Goal: Transaction & Acquisition: Purchase product/service

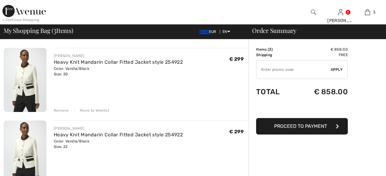
click at [58, 113] on div "Remove" at bounding box center [61, 111] width 15 height 6
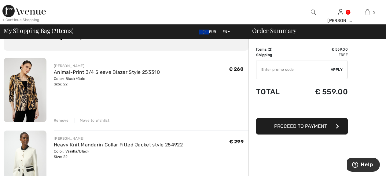
scroll to position [30, 0]
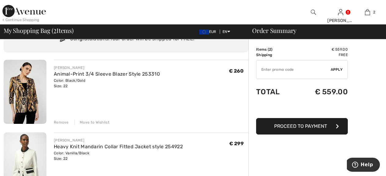
click at [62, 125] on div "Remove" at bounding box center [61, 123] width 15 height 6
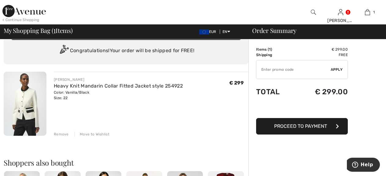
scroll to position [0, 0]
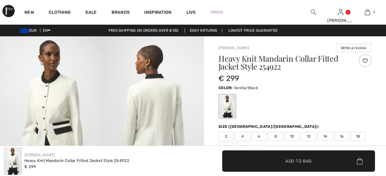
scroll to position [189, 0]
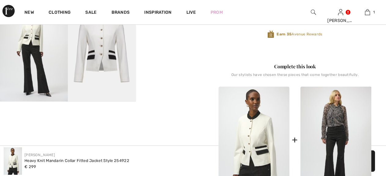
checkbox input "true"
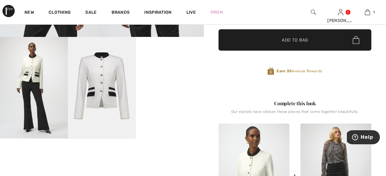
scroll to position [150, 0]
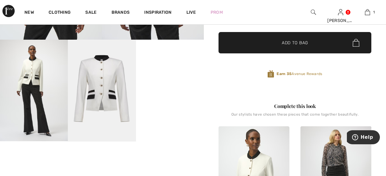
click at [168, 74] on video "Your browser does not support the video tag." at bounding box center [170, 57] width 68 height 34
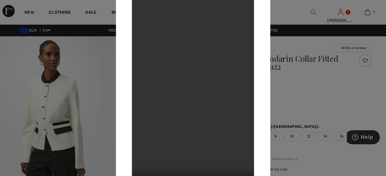
scroll to position [100, 0]
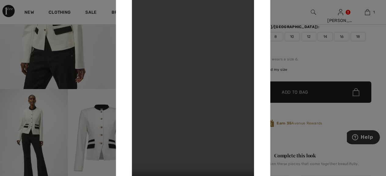
click at [371, 60] on div at bounding box center [193, 88] width 386 height 176
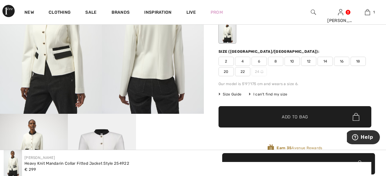
scroll to position [0, 0]
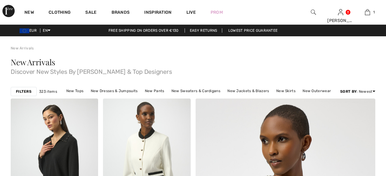
scroll to position [426, 0]
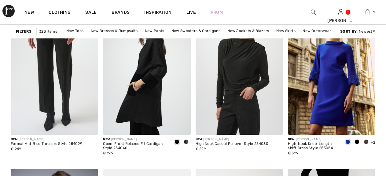
checkbox input "true"
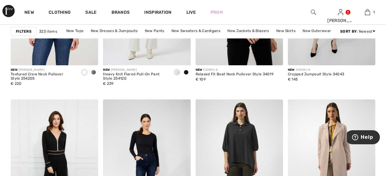
scroll to position [825, 0]
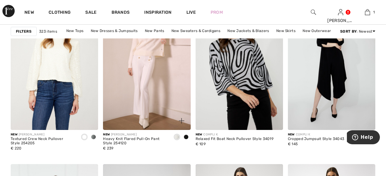
click at [147, 79] on img at bounding box center [146, 64] width 87 height 131
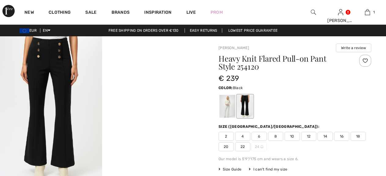
click at [232, 95] on div at bounding box center [228, 106] width 16 height 23
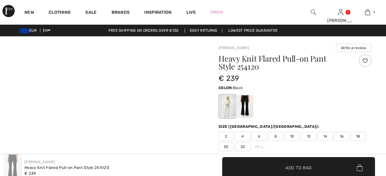
checkbox input "true"
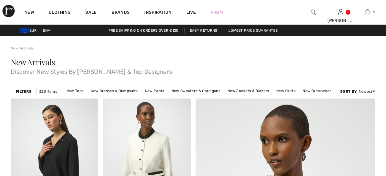
scroll to position [1186, 0]
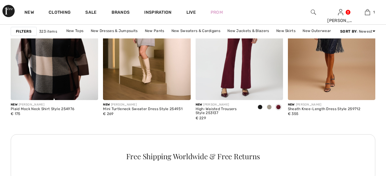
checkbox input "true"
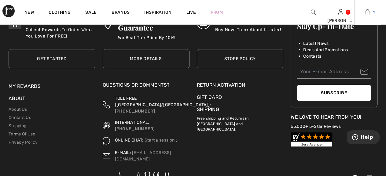
scroll to position [847, 0]
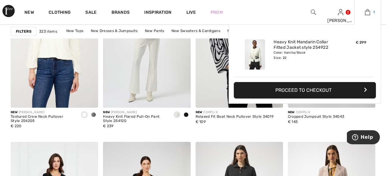
click at [368, 13] on img at bounding box center [367, 12] width 5 height 7
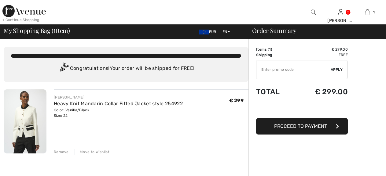
scroll to position [25, 0]
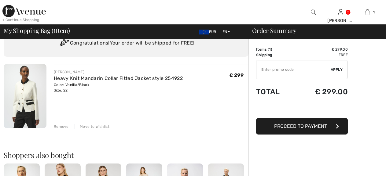
click at [24, 107] on img at bounding box center [25, 96] width 43 height 64
checkbox input "true"
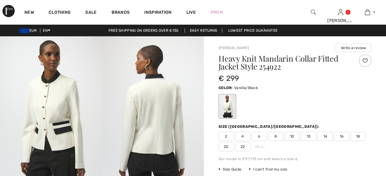
scroll to position [35, 0]
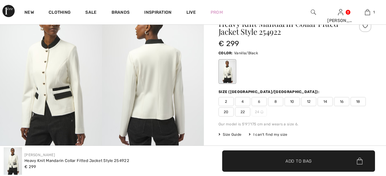
checkbox input "true"
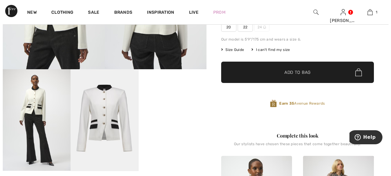
scroll to position [110, 0]
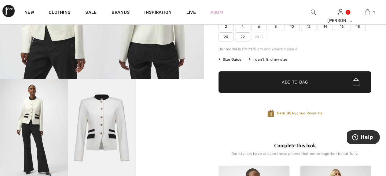
click at [103, 125] on img at bounding box center [102, 130] width 68 height 102
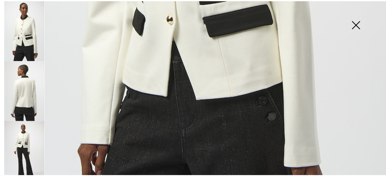
scroll to position [336, 0]
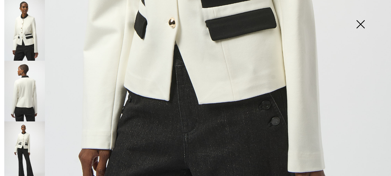
click at [360, 24] on img at bounding box center [361, 24] width 31 height 31
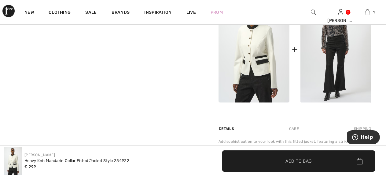
scroll to position [270, 0]
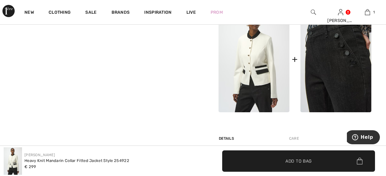
click at [333, 82] on img at bounding box center [336, 59] width 71 height 106
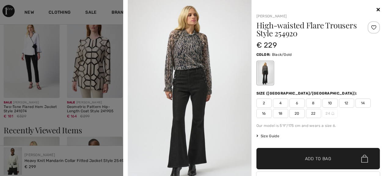
scroll to position [512, 0]
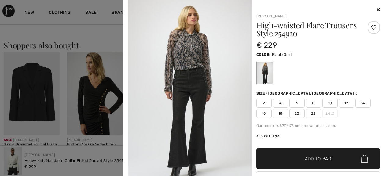
click at [377, 9] on icon at bounding box center [378, 9] width 3 height 5
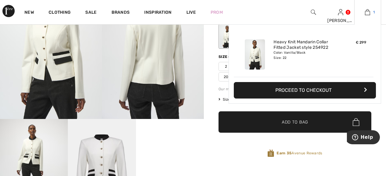
scroll to position [45, 0]
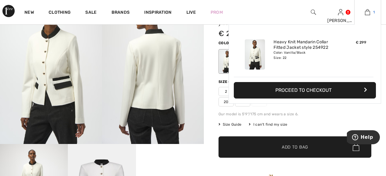
click at [368, 13] on img at bounding box center [367, 12] width 5 height 7
click at [310, 98] on button "Proceed to Checkout" at bounding box center [305, 90] width 142 height 17
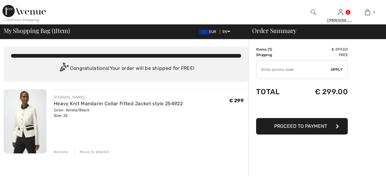
checkbox input "true"
